Goal: Use online tool/utility

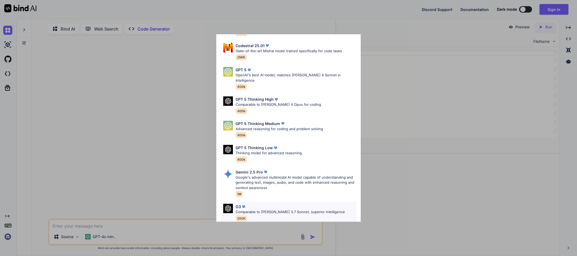
scroll to position [167, 0]
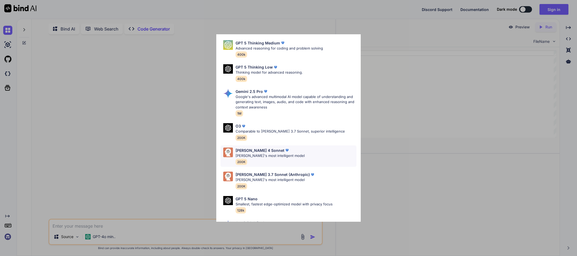
click at [305, 145] on div "[PERSON_NAME] 4 Sonnet [PERSON_NAME]'s most intelligent model 200K" at bounding box center [288, 156] width 136 height 22
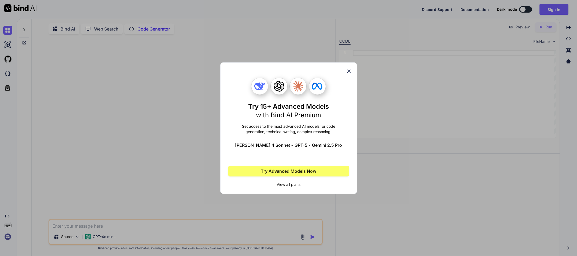
click at [345, 70] on div "Try 15+ Advanced Models with Bind AI Premium Get access to the most advanced AI…" at bounding box center [288, 128] width 121 height 131
click at [346, 71] on icon at bounding box center [349, 71] width 6 height 6
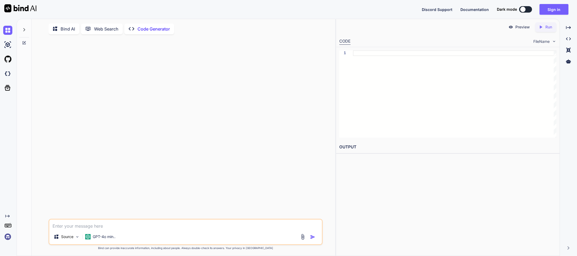
click at [197, 70] on div at bounding box center [186, 129] width 273 height 180
click at [238, 206] on div at bounding box center [186, 129] width 273 height 180
click at [438, 55] on div at bounding box center [454, 53] width 203 height 6
click at [137, 24] on div "Created with Pixso. Code Generator" at bounding box center [149, 29] width 50 height 11
click at [149, 38] on div "Bind AI Web Search Created with Pixso. Code Generator Source GPT-4o min.. Creat…" at bounding box center [183, 138] width 303 height 235
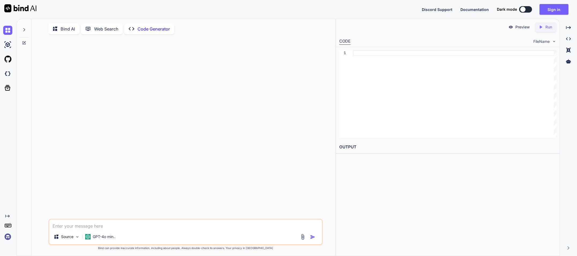
click at [154, 35] on div "Bind AI Web Search Created with Pixso. Code Generator" at bounding box center [185, 28] width 274 height 15
click at [72, 31] on p "Bind AI" at bounding box center [68, 29] width 14 height 6
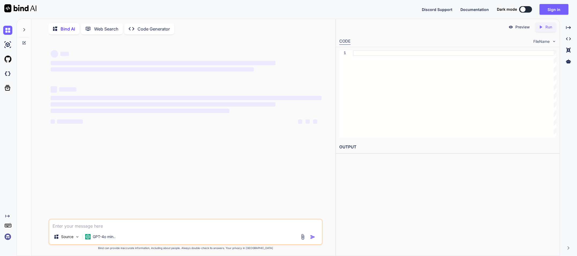
type textarea "x"
